Goal: Download file/media

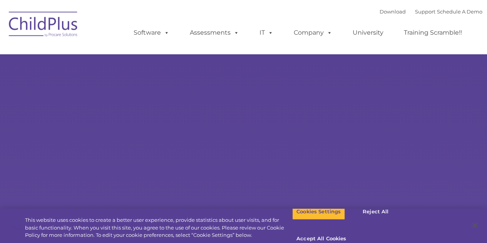
select select "MEDIUM"
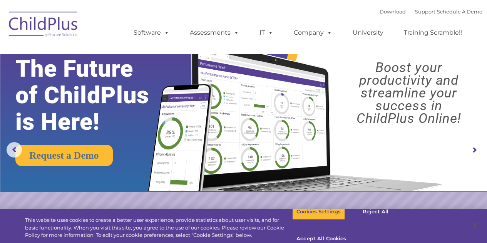
click at [345, 146] on img at bounding box center [292, 108] width 305 height 165
click at [476, 151] on rs-arrow at bounding box center [473, 149] width 15 height 15
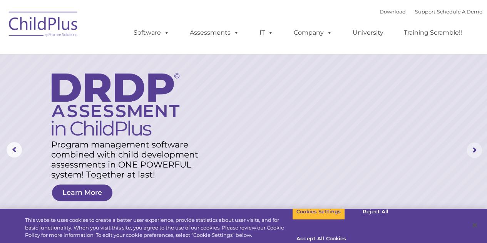
click at [472, 152] on rs-arrow at bounding box center [473, 149] width 15 height 15
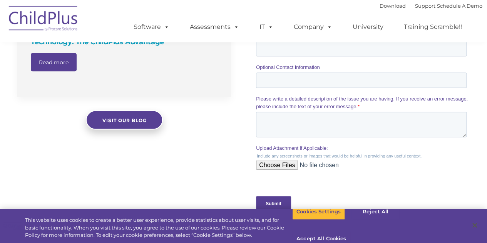
scroll to position [701, 0]
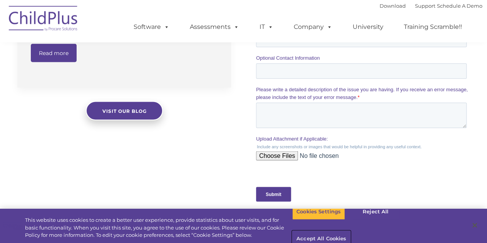
click at [350, 231] on button "Accept All Cookies" at bounding box center [321, 239] width 58 height 16
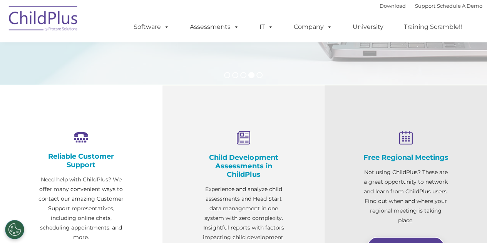
scroll to position [0, 0]
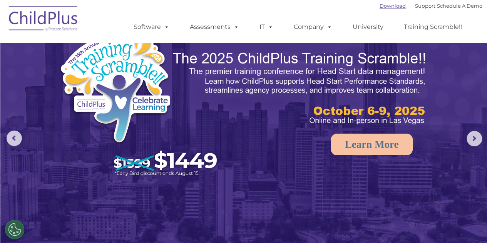
click at [379, 7] on link "Download" at bounding box center [392, 6] width 26 height 6
